Goal: Information Seeking & Learning: Learn about a topic

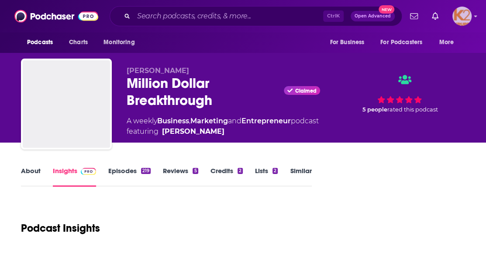
click at [471, 11] on div "Logged in as K2Krupp" at bounding box center [461, 16] width 19 height 19
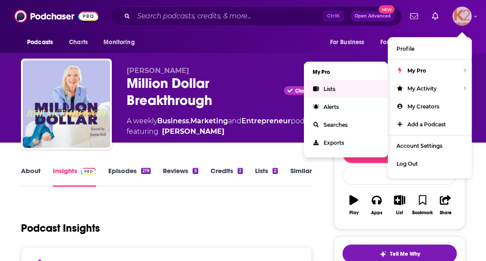
click at [321, 90] on link "Lists" at bounding box center [346, 89] width 84 height 18
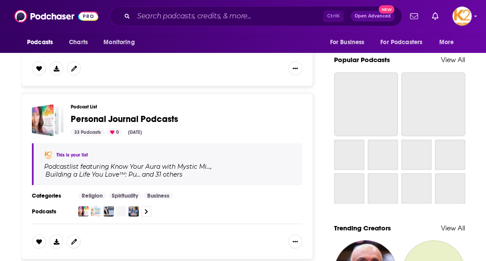
scroll to position [611, 0]
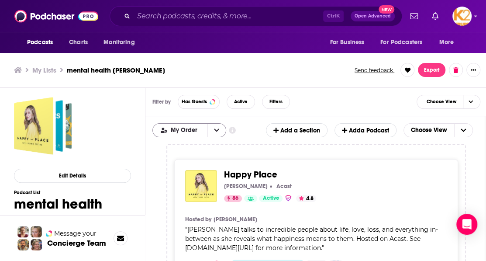
click at [217, 129] on icon "open menu" at bounding box center [216, 130] width 5 height 6
click at [304, 101] on div "Filter by Has Guests Active Filters Choose View" at bounding box center [316, 102] width 342 height 28
click at [466, 130] on icon "Choose View" at bounding box center [463, 130] width 5 height 6
click at [458, 157] on span "Table" at bounding box center [444, 159] width 45 height 5
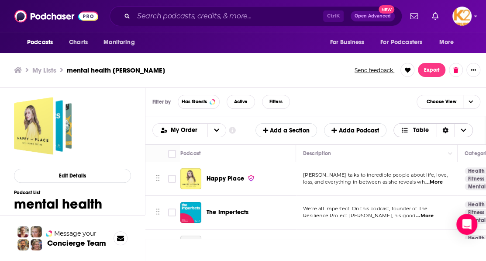
click at [466, 130] on span "Choose View" at bounding box center [463, 130] width 18 height 13
click at [437, 160] on span "Table" at bounding box center [438, 159] width 55 height 5
click at [466, 131] on icon "Choose View" at bounding box center [463, 130] width 5 height 6
click at [431, 145] on span "Card" at bounding box center [438, 144] width 55 height 5
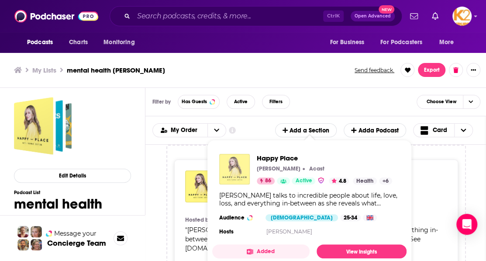
click at [249, 161] on img "Happy Place" at bounding box center [234, 169] width 31 height 31
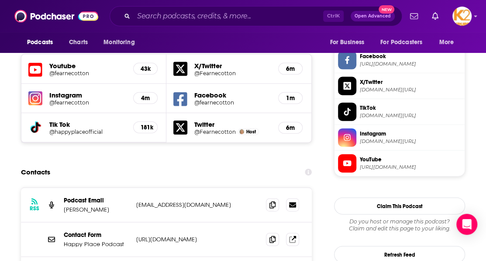
scroll to position [873, 0]
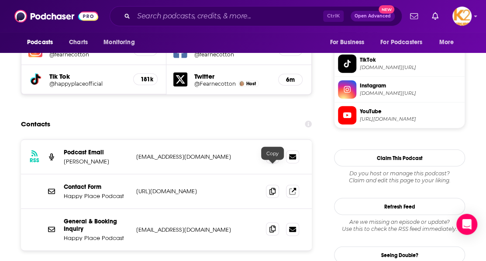
click at [273, 225] on icon at bounding box center [272, 228] width 6 height 7
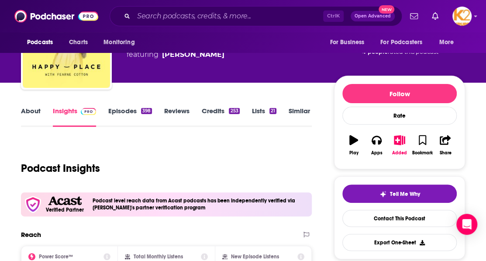
scroll to position [87, 0]
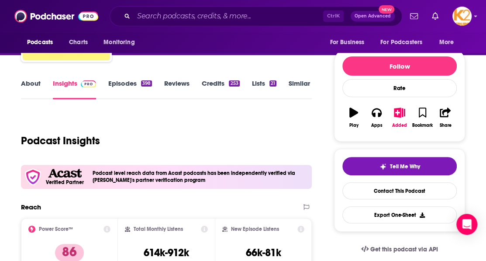
click at [34, 83] on link "About" at bounding box center [31, 89] width 20 height 20
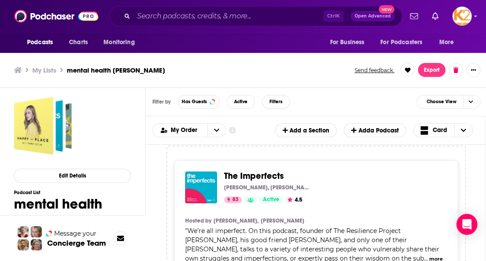
scroll to position [218, 0]
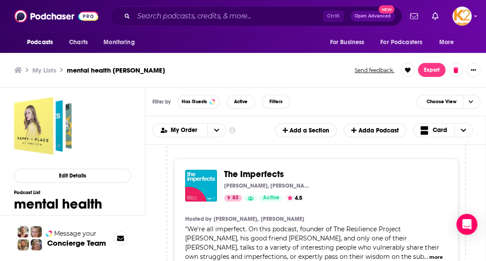
click at [257, 169] on div "The Imperfects [PERSON_NAME], [PERSON_NAME] & [PERSON_NAME] 83 Active 4.5 Categ…" at bounding box center [332, 185] width 216 height 32
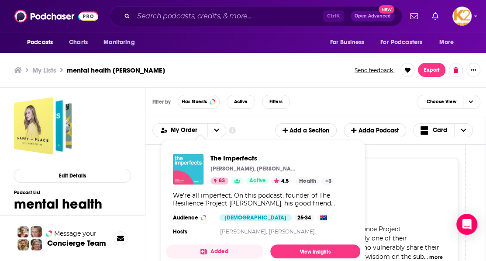
click at [192, 168] on img "The Imperfects" at bounding box center [188, 169] width 31 height 31
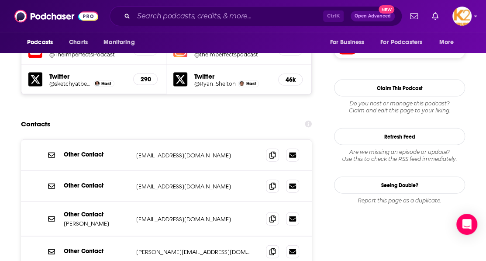
scroll to position [830, 0]
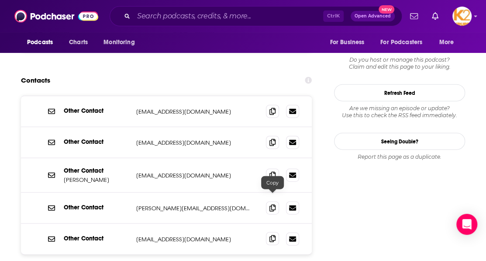
click at [276, 232] on span at bounding box center [272, 238] width 13 height 13
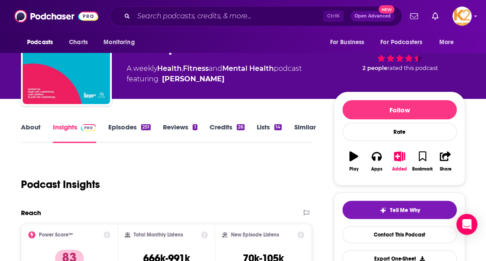
scroll to position [0, 0]
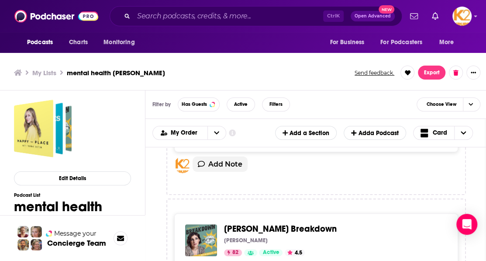
scroll to position [437, 0]
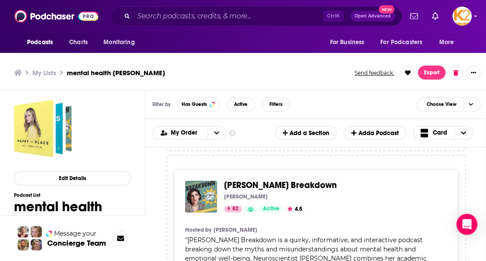
click at [273, 179] on span "[PERSON_NAME] Breakdown" at bounding box center [280, 184] width 113 height 11
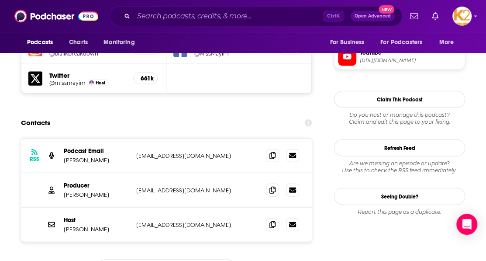
scroll to position [830, 0]
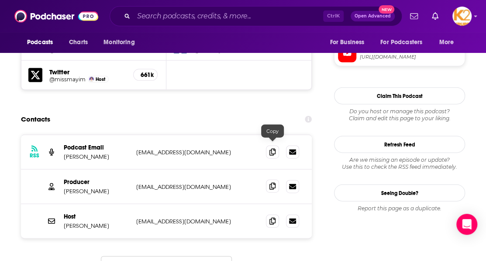
click at [274, 183] on icon at bounding box center [272, 186] width 6 height 7
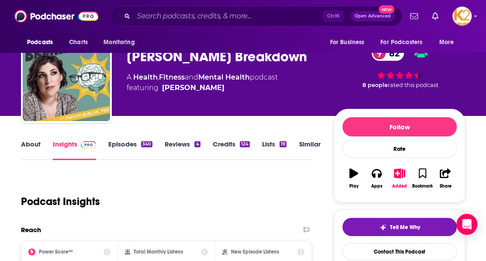
scroll to position [0, 0]
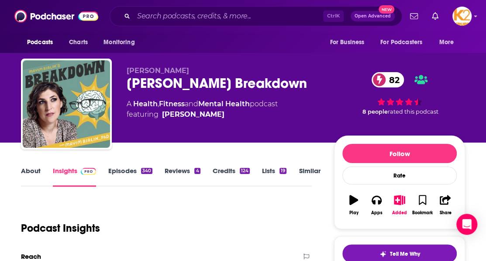
click at [31, 168] on link "About" at bounding box center [31, 176] width 20 height 20
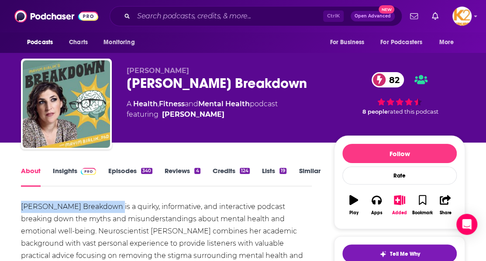
drag, startPoint x: 24, startPoint y: 207, endPoint x: 111, endPoint y: 206, distance: 87.4
click at [111, 206] on div "[PERSON_NAME] Breakdown is a quirky, informative, and interactive podcast break…" at bounding box center [166, 243] width 291 height 86
copy div "[PERSON_NAME] Breakdown"
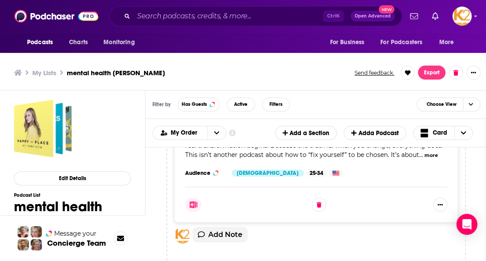
scroll to position [1266, 0]
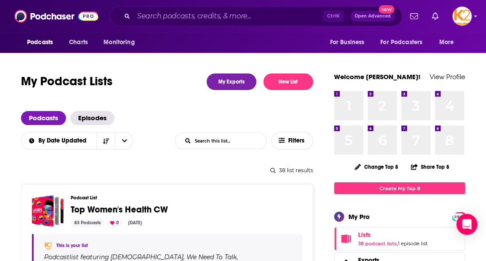
click at [227, 133] on input "List Search Input" at bounding box center [220, 141] width 91 height 16
type input "mental health"
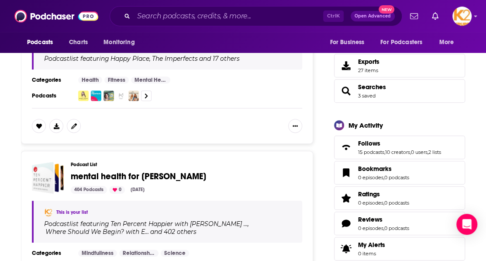
scroll to position [218, 0]
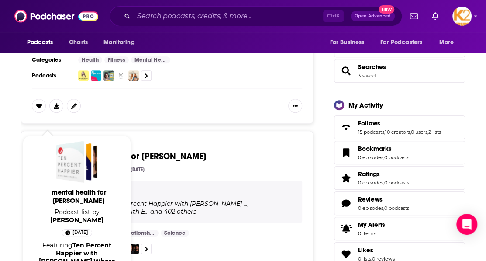
click at [45, 141] on div "mental health for frank" at bounding box center [43, 157] width 22 height 32
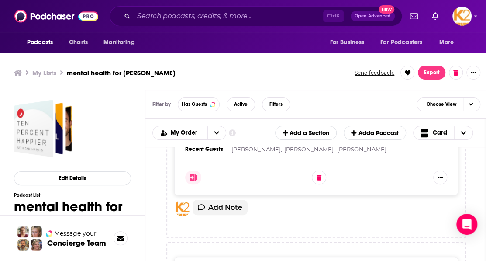
scroll to position [218, 0]
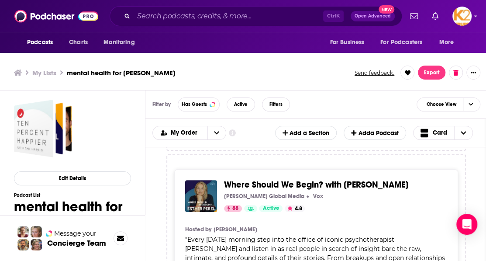
click at [310, 179] on span "Where Should We Begin? with [PERSON_NAME]" at bounding box center [316, 184] width 184 height 11
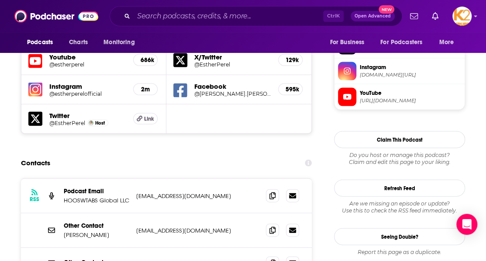
scroll to position [830, 0]
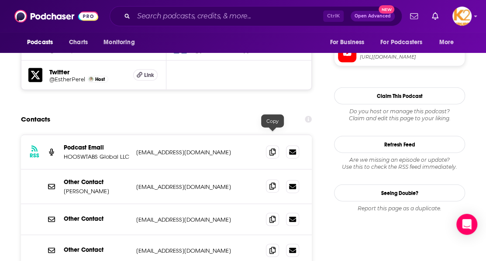
click at [273, 183] on icon at bounding box center [272, 186] width 6 height 7
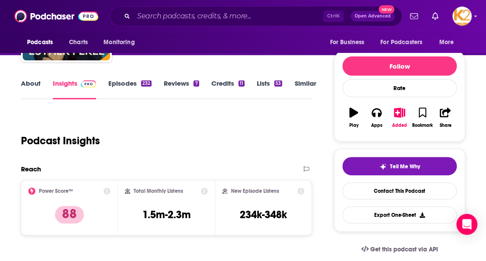
scroll to position [0, 0]
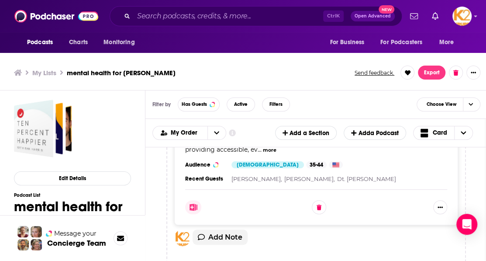
scroll to position [3843, 0]
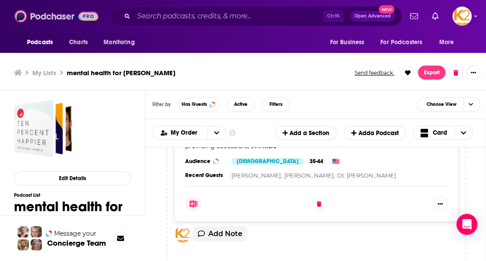
drag, startPoint x: 38, startPoint y: 23, endPoint x: 176, endPoint y: 15, distance: 138.2
click at [38, 23] on img at bounding box center [56, 16] width 84 height 17
click at [38, 14] on img at bounding box center [56, 16] width 84 height 17
click at [21, 11] on img at bounding box center [56, 16] width 84 height 17
click at [176, 15] on input "Search podcasts, credits, & more..." at bounding box center [229, 16] width 190 height 14
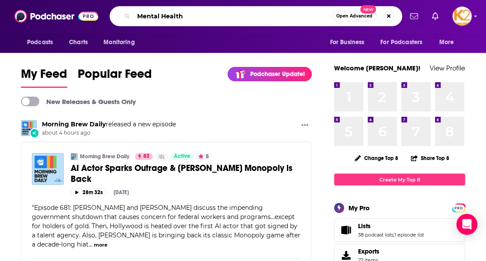
type input "Mental Health"
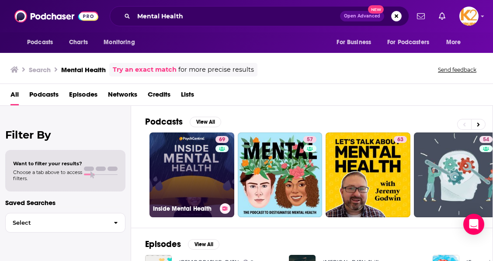
click at [193, 165] on link "69 Inside Mental Health" at bounding box center [191, 174] width 85 height 85
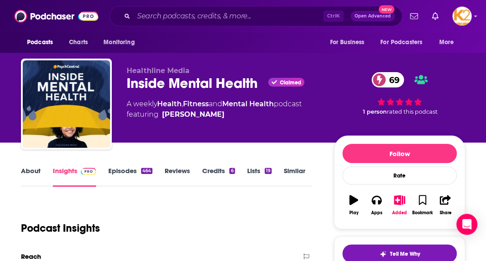
click at [25, 176] on link "About" at bounding box center [31, 176] width 20 height 20
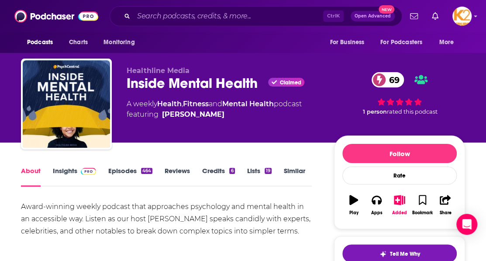
click at [66, 176] on link "Insights" at bounding box center [74, 176] width 43 height 20
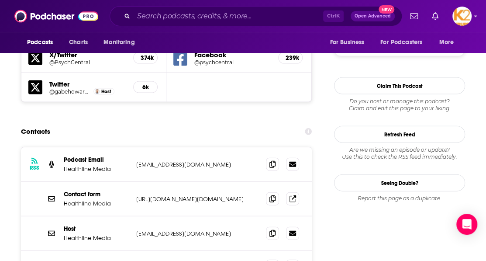
scroll to position [786, 0]
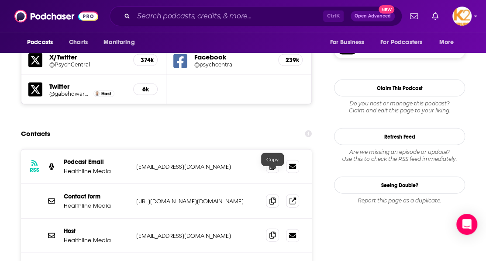
click at [270, 231] on icon at bounding box center [272, 234] width 6 height 7
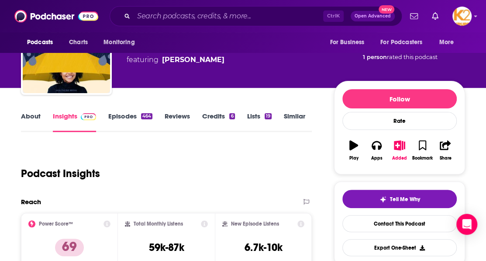
scroll to position [0, 0]
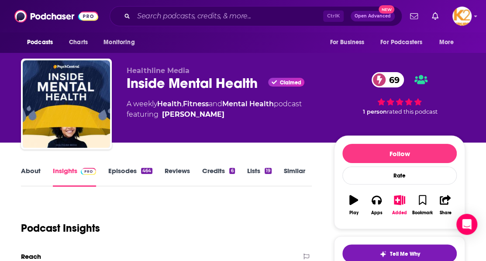
click at [33, 177] on link "About" at bounding box center [31, 176] width 20 height 20
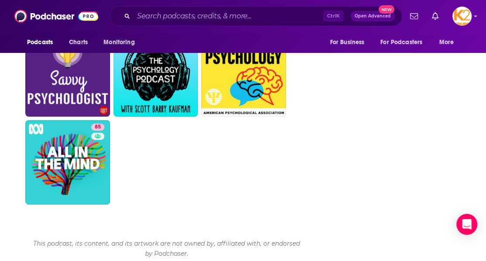
scroll to position [877, 0]
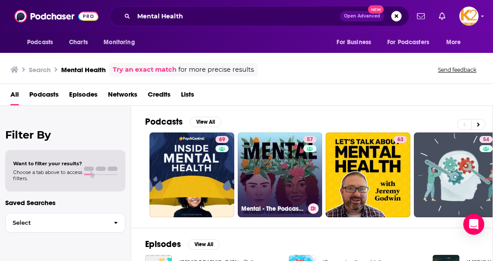
click at [281, 182] on link "57 Mental - The Podcast to Destigmatise Mental Health" at bounding box center [280, 174] width 85 height 85
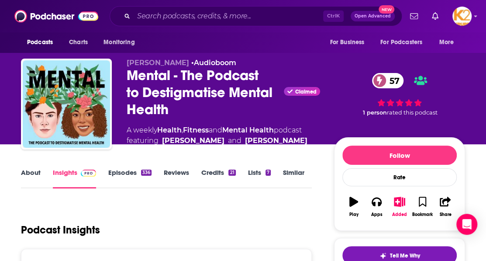
click at [39, 170] on link "About" at bounding box center [31, 178] width 20 height 20
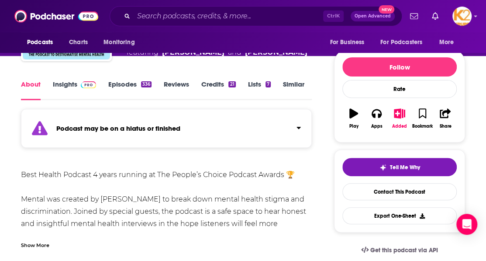
scroll to position [131, 0]
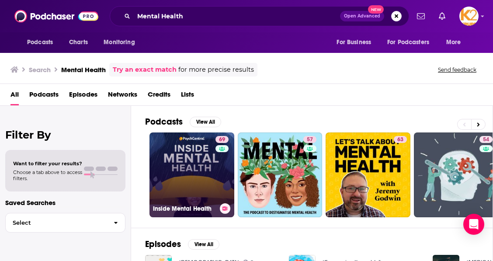
click at [218, 176] on div "69" at bounding box center [222, 169] width 15 height 67
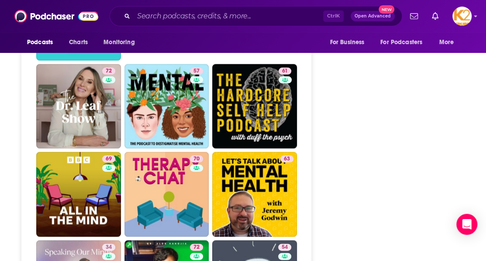
scroll to position [2227, 0]
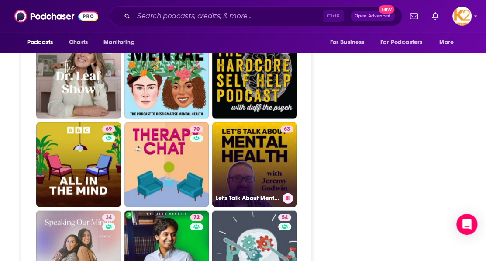
click at [257, 122] on link "63 Let's Talk About Mental Health" at bounding box center [254, 164] width 85 height 85
type input "https://www.podchaser.com/podcasts/lets-talk-about-mental-health-1660444"
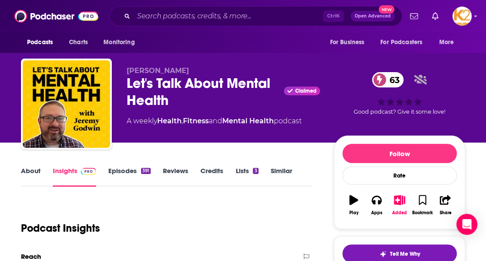
scroll to position [87, 0]
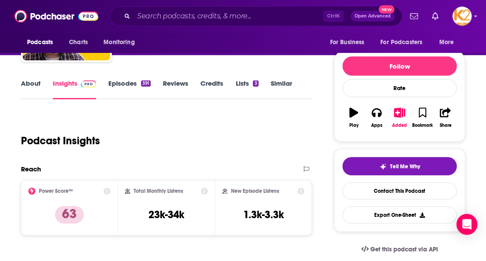
click at [35, 80] on link "About" at bounding box center [31, 89] width 20 height 20
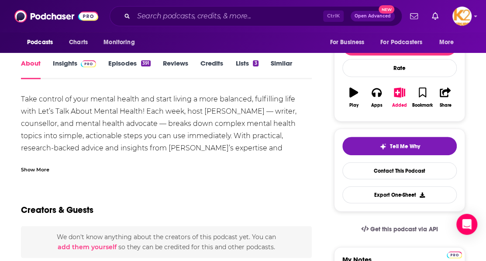
scroll to position [131, 0]
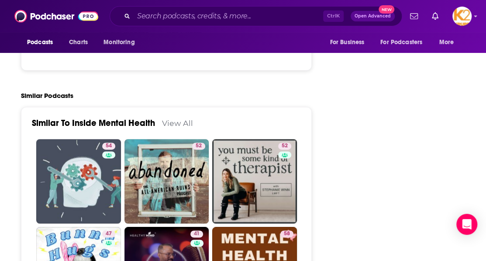
scroll to position [1965, 0]
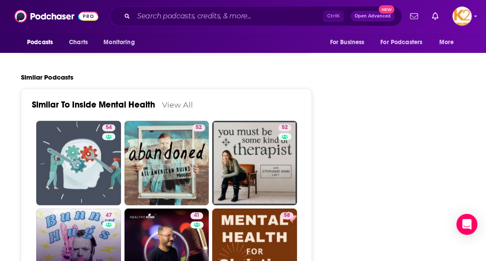
click at [89, 208] on link "47 Bunny Hugs and Mental Health" at bounding box center [78, 250] width 85 height 85
type input "https://www.podchaser.com/podcasts/bunny-hugs-and-mental-health-3806579"
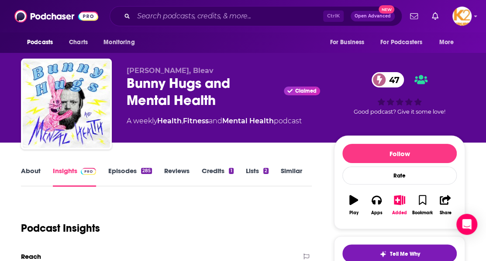
click at [26, 171] on link "About" at bounding box center [31, 176] width 20 height 20
